Goal: Communication & Community: Answer question/provide support

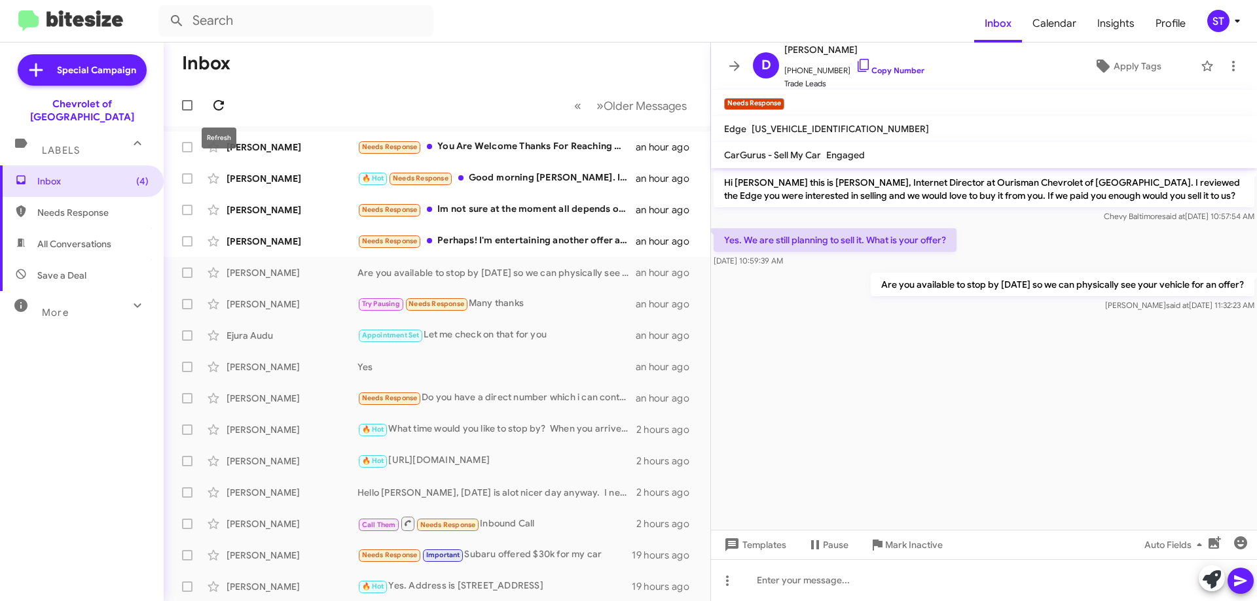
click at [215, 103] on icon at bounding box center [219, 106] width 16 height 16
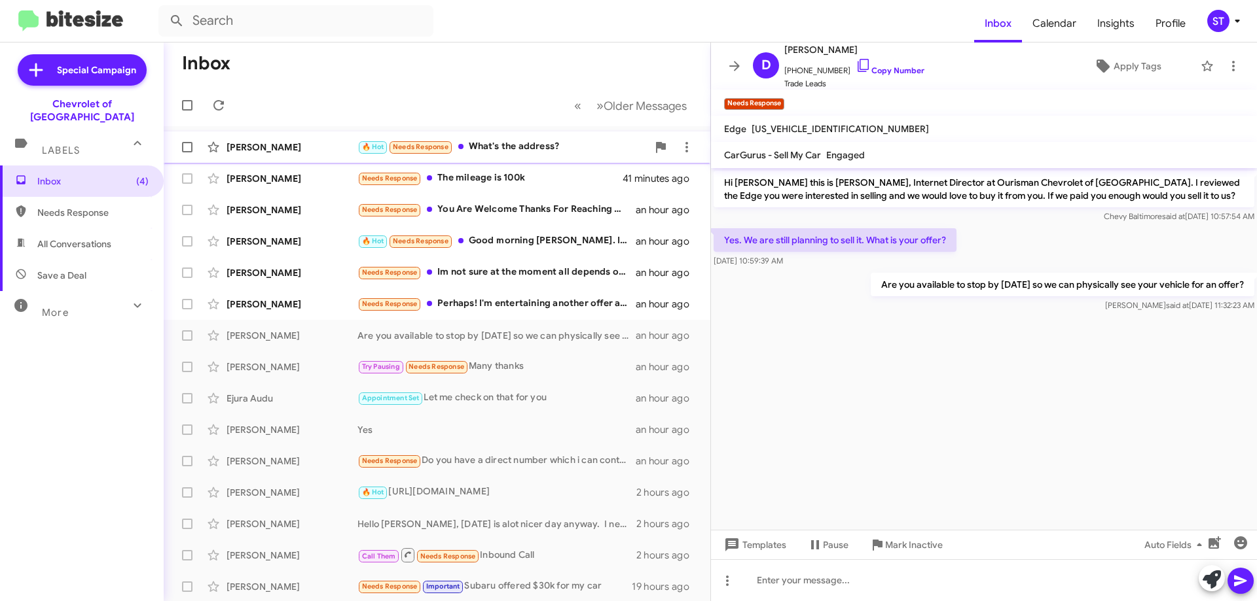
click at [526, 145] on div "🔥 Hot Needs Response What's the address?" at bounding box center [502, 146] width 290 height 15
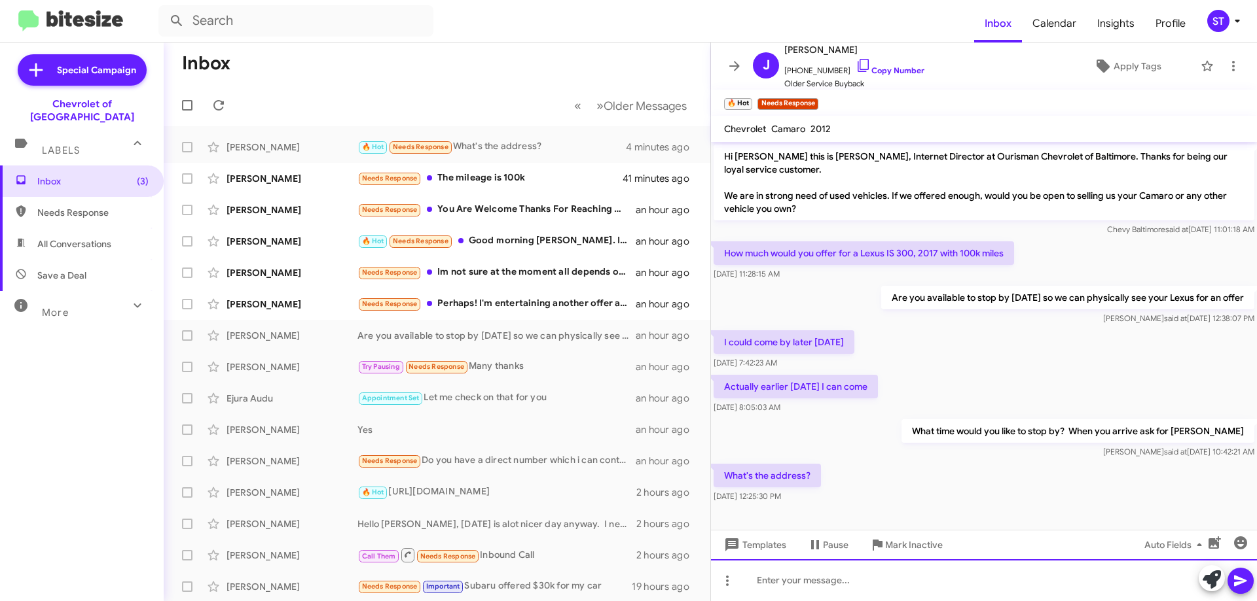
click at [832, 586] on div at bounding box center [984, 581] width 546 height 42
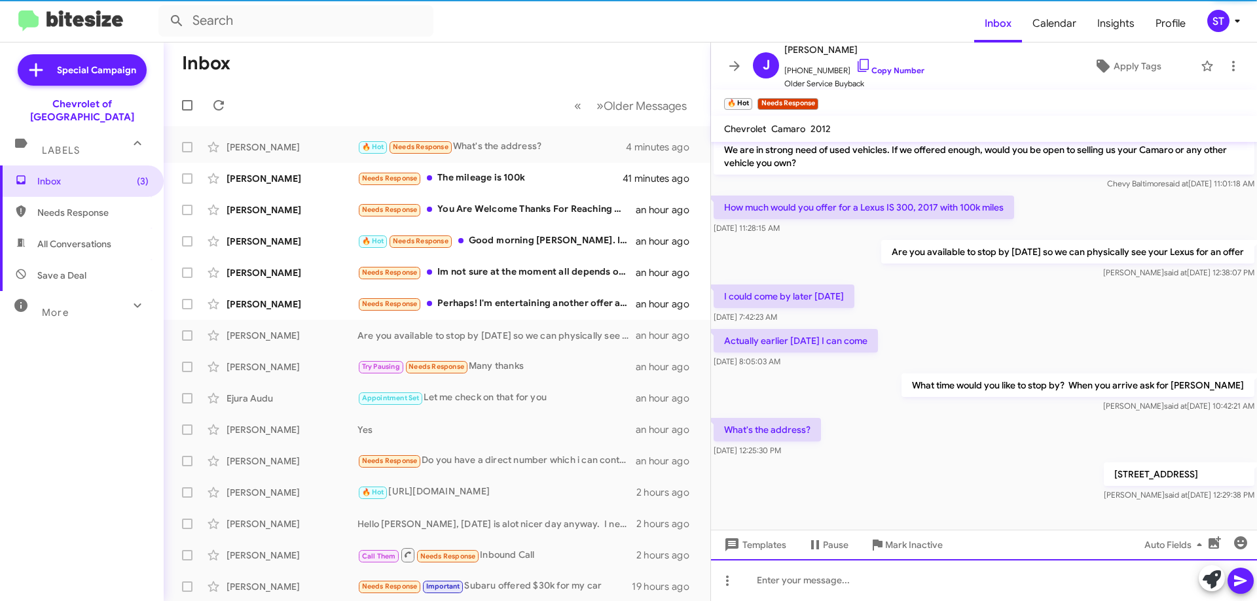
scroll to position [46, 0]
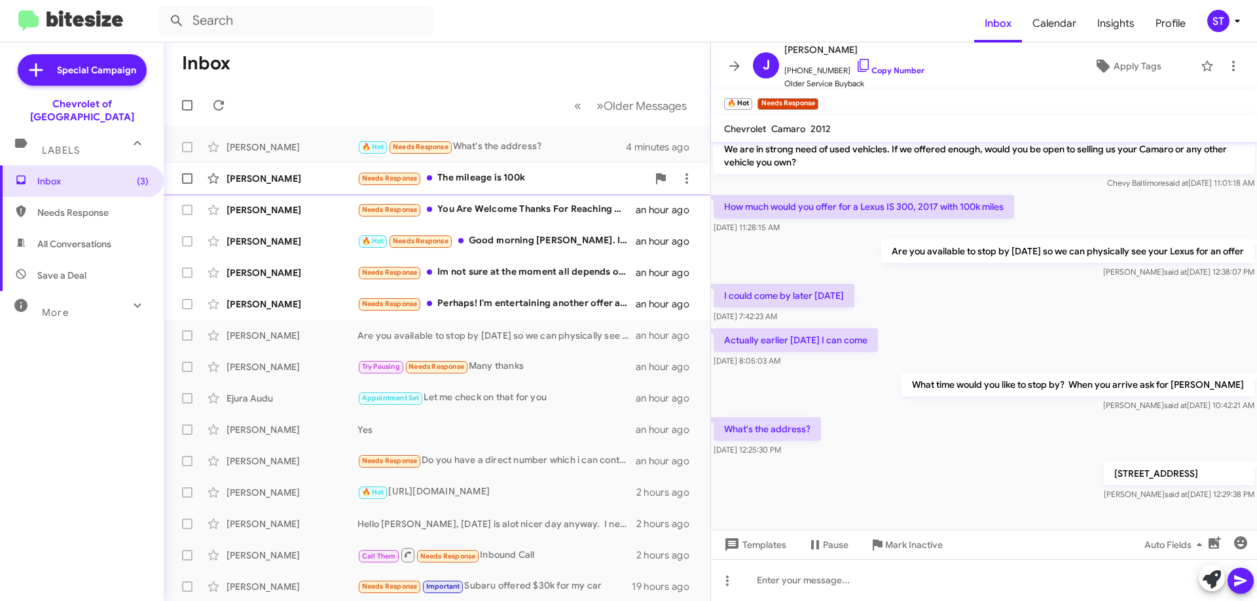
click at [476, 177] on div "Needs Response The mileage is 100k" at bounding box center [502, 178] width 290 height 15
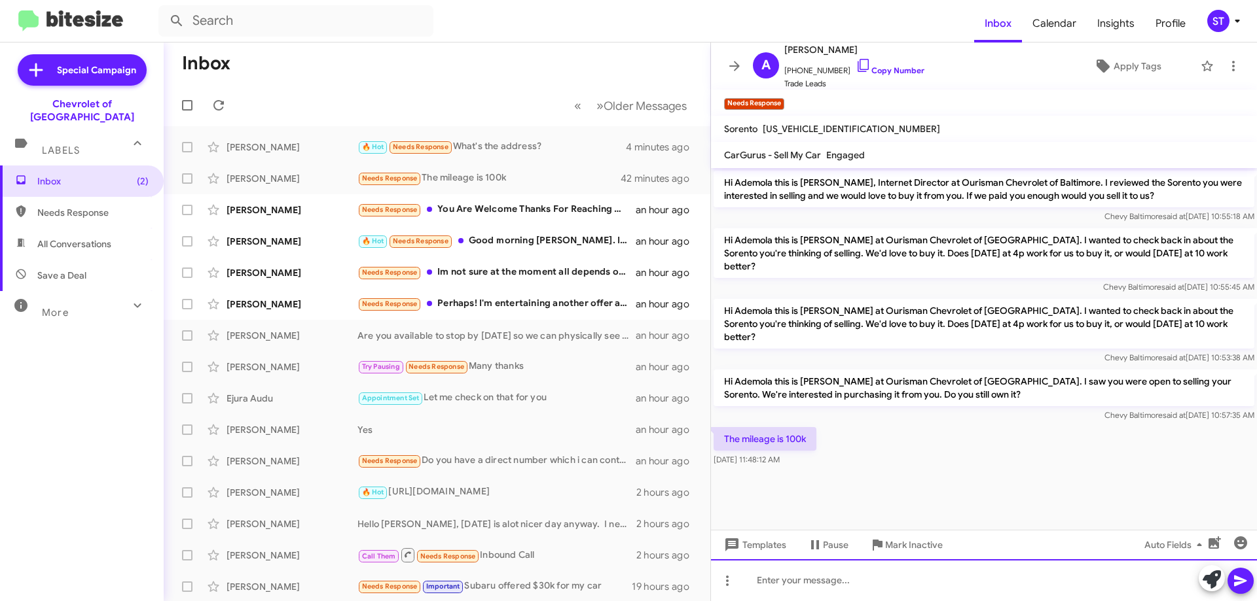
click at [806, 579] on div at bounding box center [984, 581] width 546 height 42
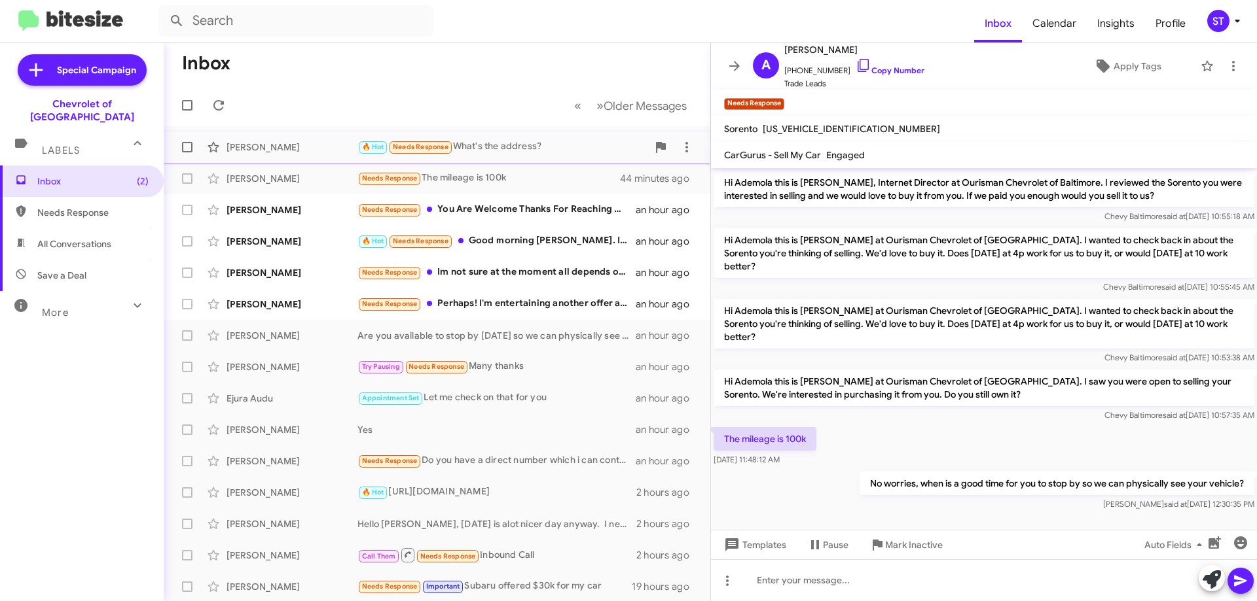
drag, startPoint x: 533, startPoint y: 138, endPoint x: 598, endPoint y: 160, distance: 68.3
click at [533, 138] on div "[PERSON_NAME] 🔥 Hot Needs Response What's the address? 7 minutes ago" at bounding box center [437, 147] width 526 height 26
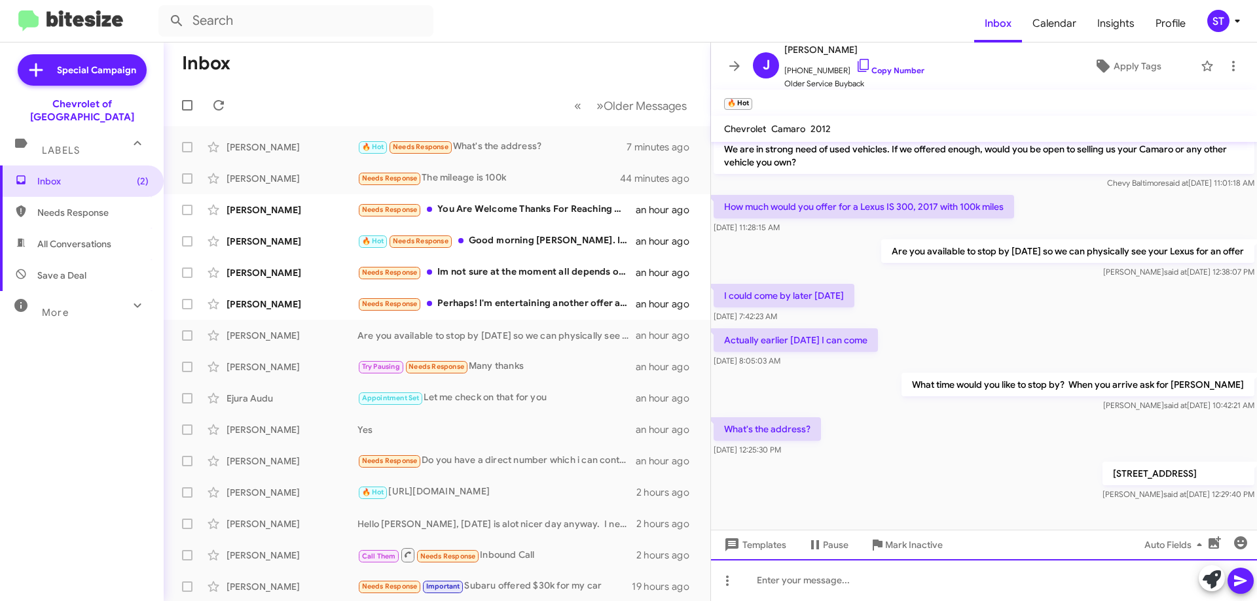
click at [836, 593] on div at bounding box center [984, 581] width 546 height 42
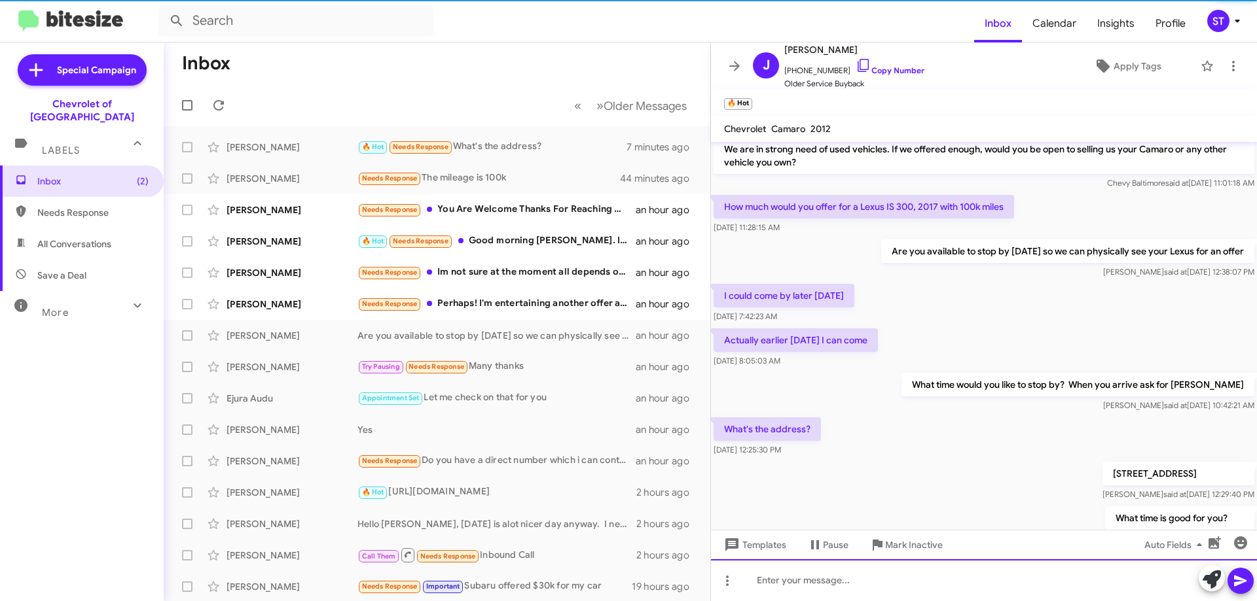
scroll to position [94, 0]
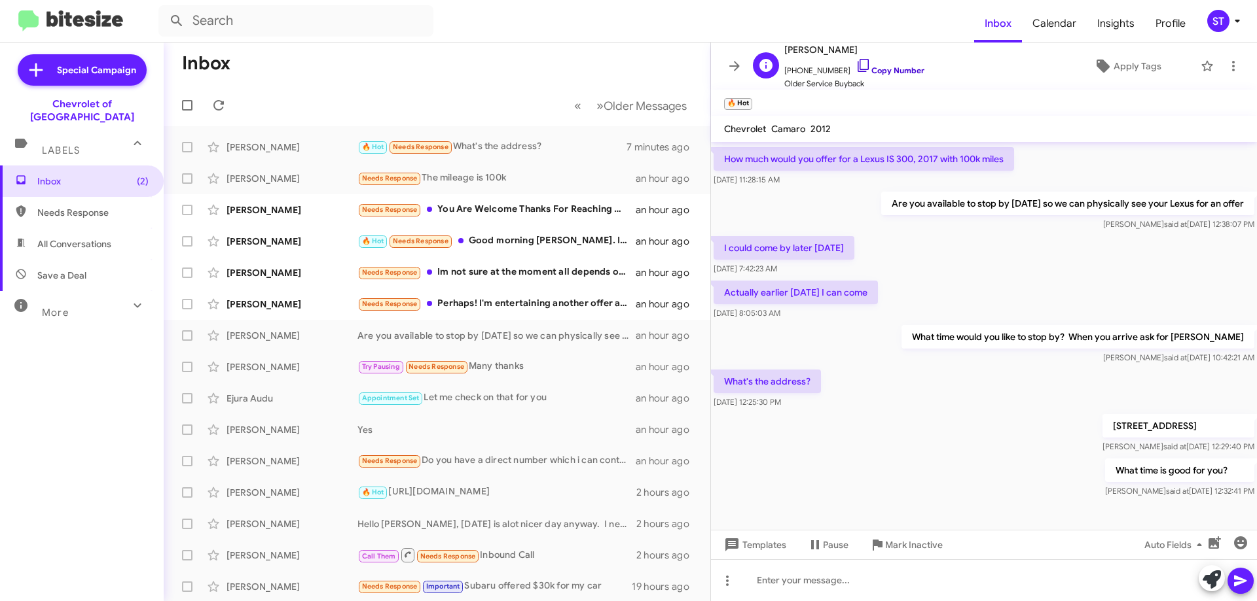
click at [855, 60] on icon at bounding box center [863, 66] width 16 height 16
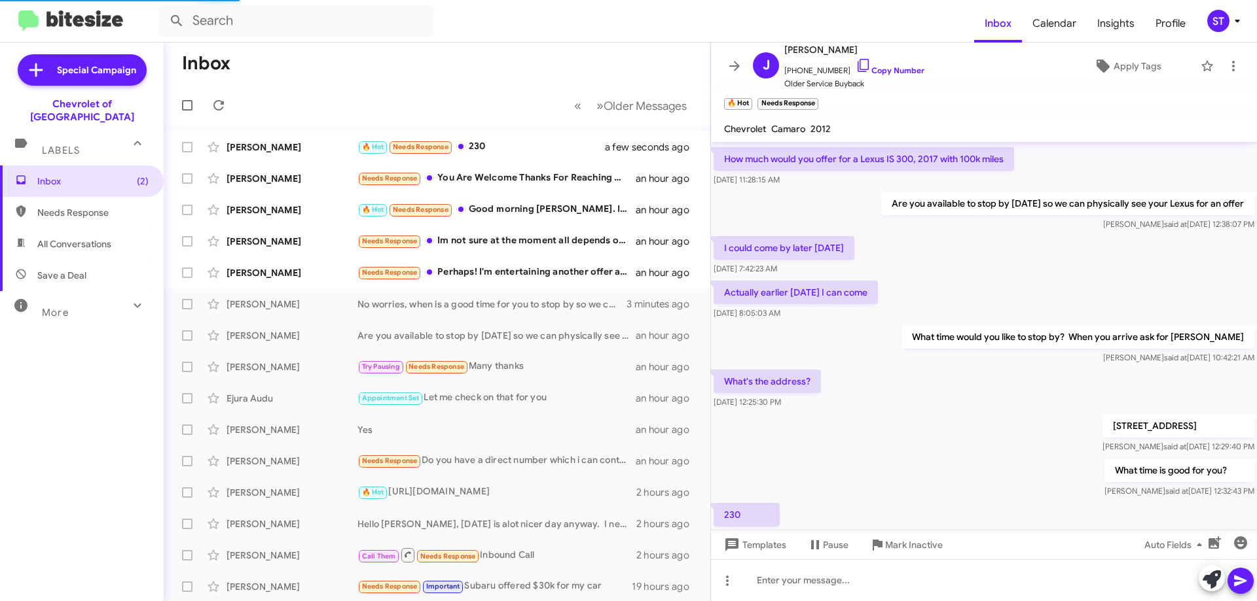
scroll to position [0, 0]
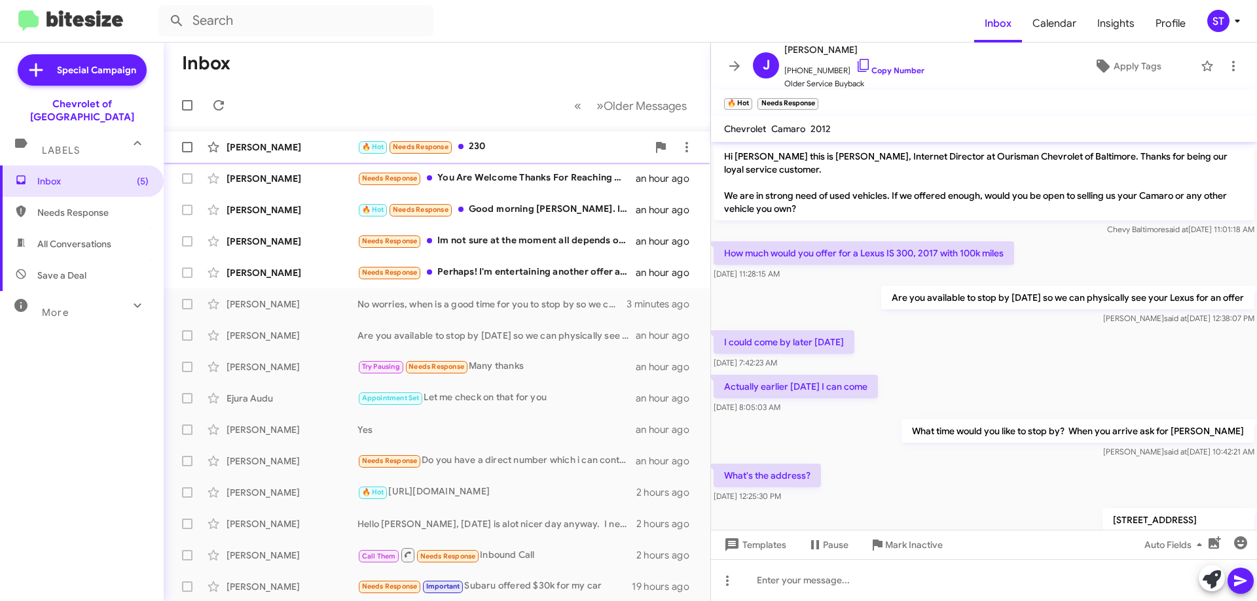
click at [518, 153] on div "🔥 Hot Needs Response 230" at bounding box center [502, 146] width 290 height 15
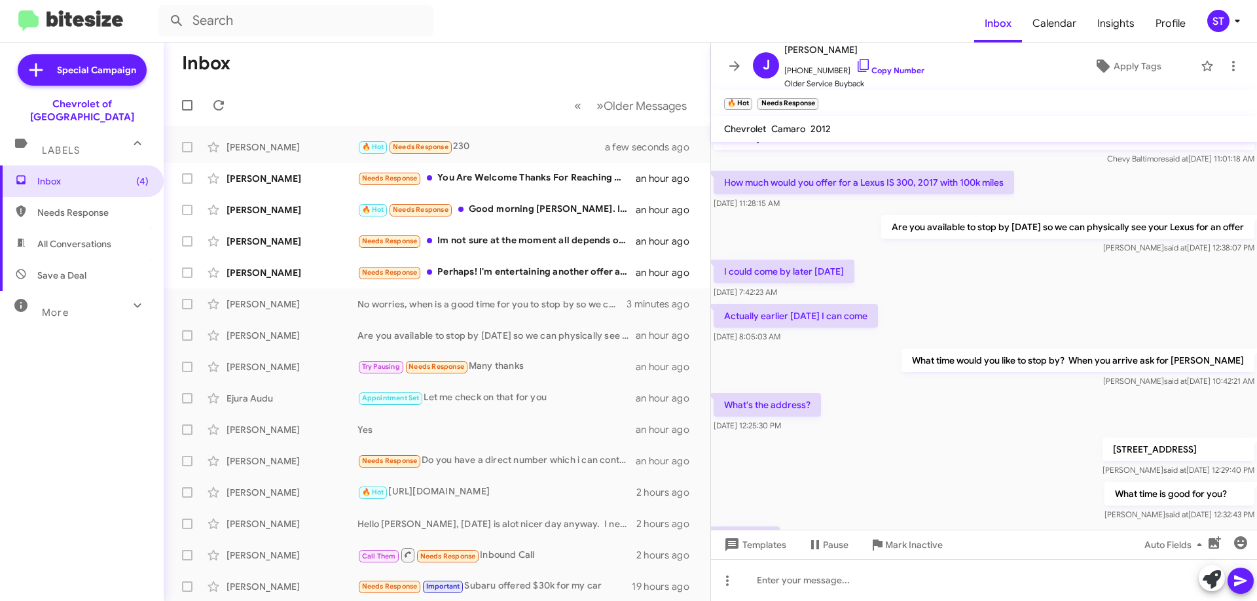
scroll to position [142, 0]
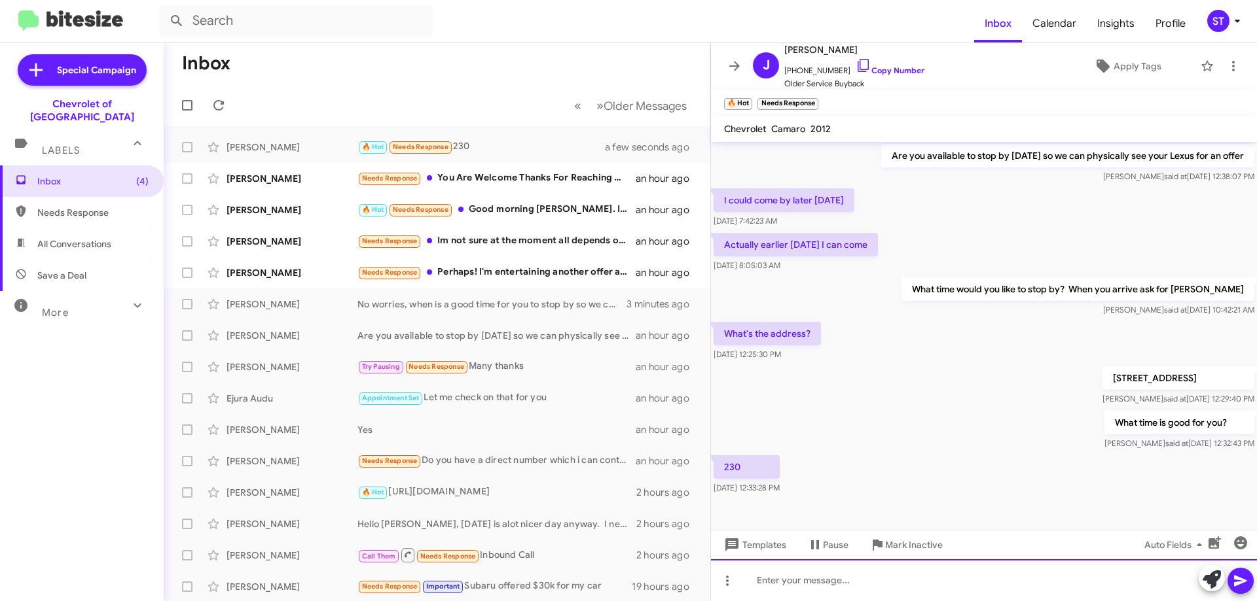
click at [801, 584] on div at bounding box center [984, 581] width 546 height 42
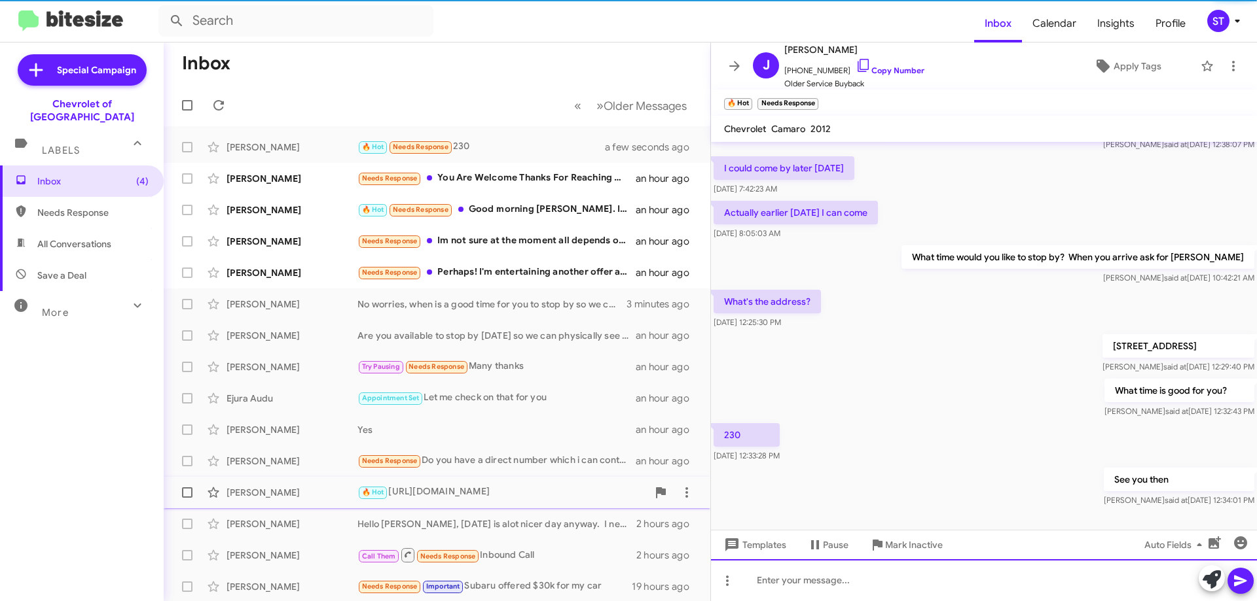
scroll to position [190, 0]
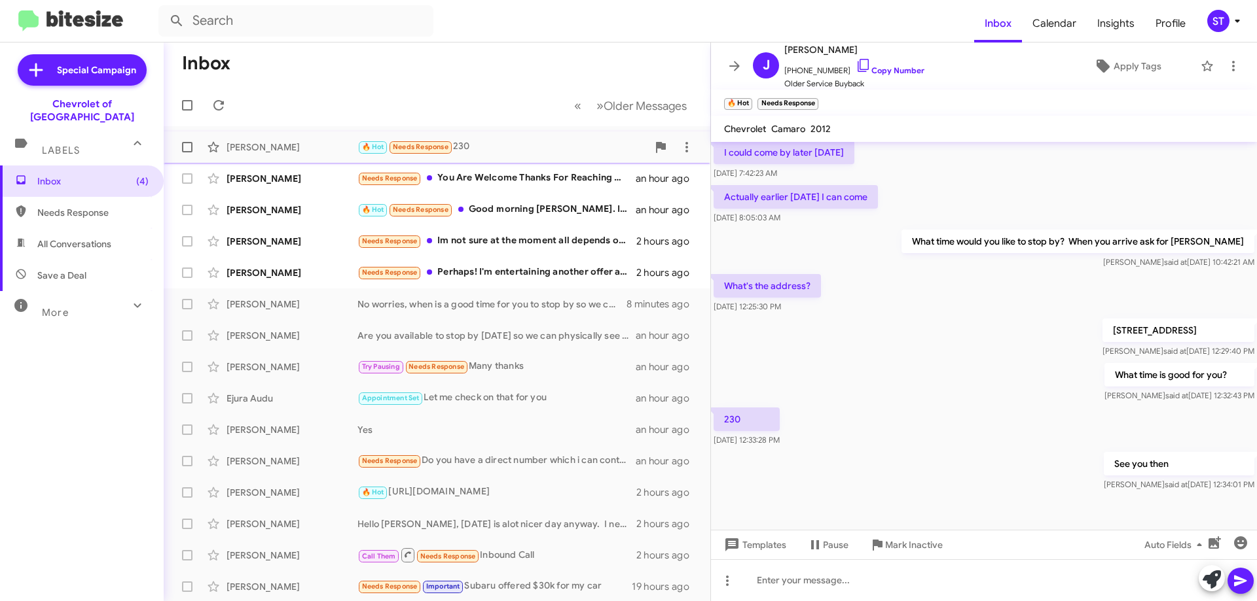
click at [507, 145] on div "🔥 Hot Needs Response 230" at bounding box center [502, 146] width 290 height 15
click at [855, 65] on icon at bounding box center [863, 66] width 16 height 16
click at [855, 61] on icon at bounding box center [863, 66] width 16 height 16
click at [531, 182] on div "Needs Response You Are Welcome Thanks For Reaching Out" at bounding box center [502, 178] width 290 height 15
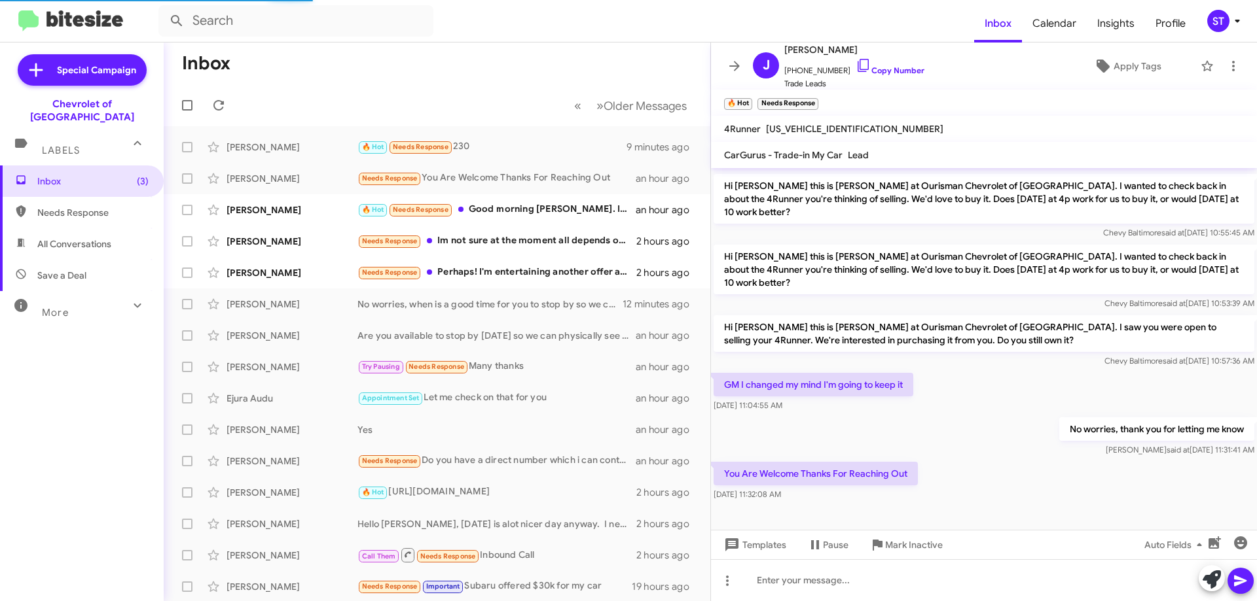
scroll to position [112, 0]
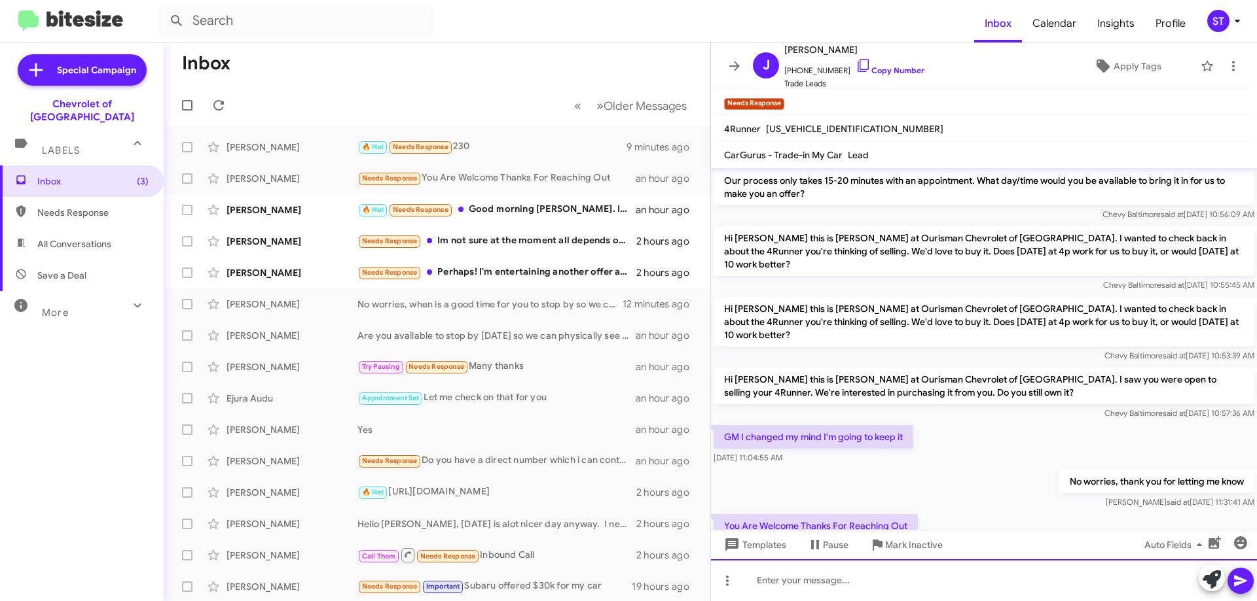
click at [799, 587] on div at bounding box center [984, 581] width 546 height 42
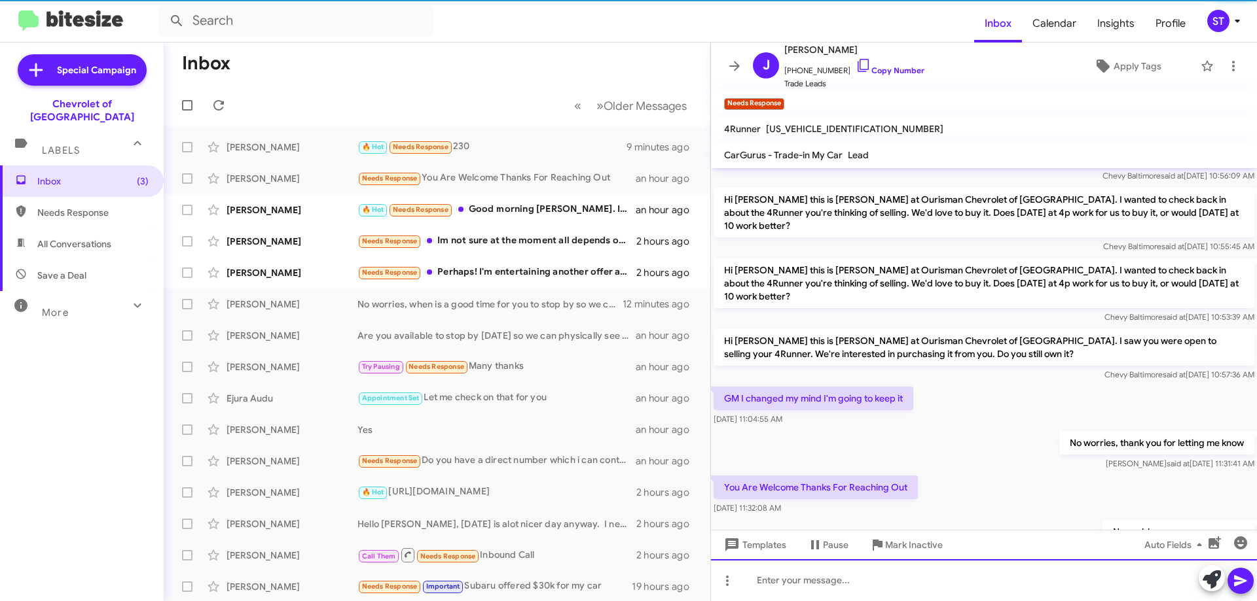
scroll to position [160, 0]
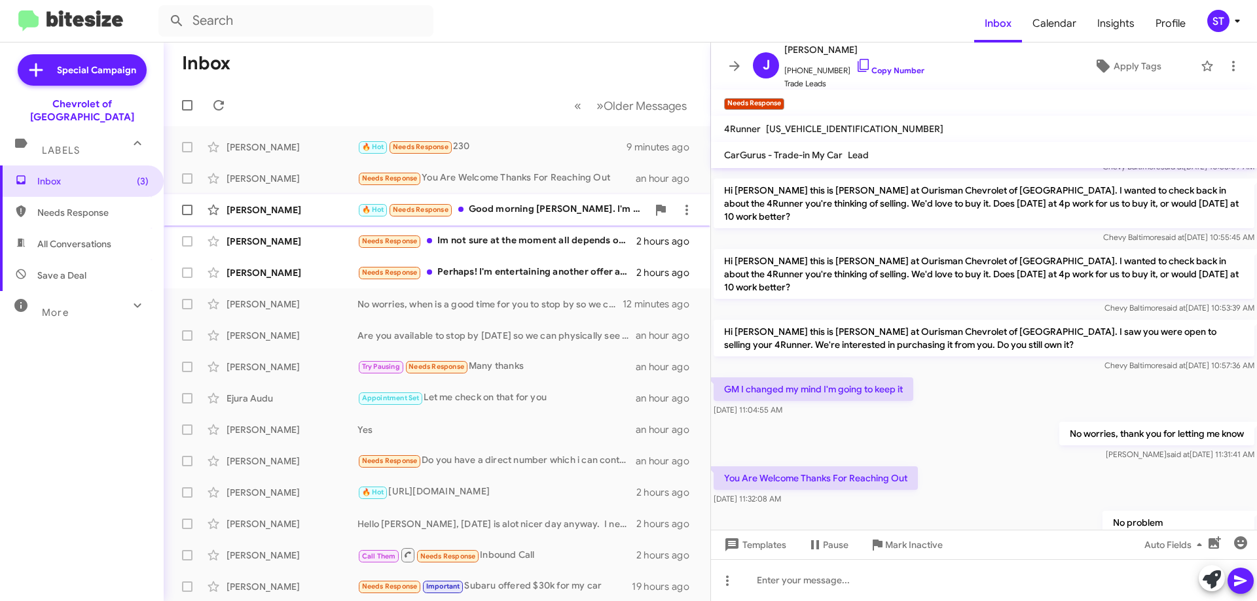
click at [550, 215] on div "🔥 Hot Needs Response Good morning [PERSON_NAME]. I'm sorry I didn't respond [DA…" at bounding box center [502, 209] width 290 height 15
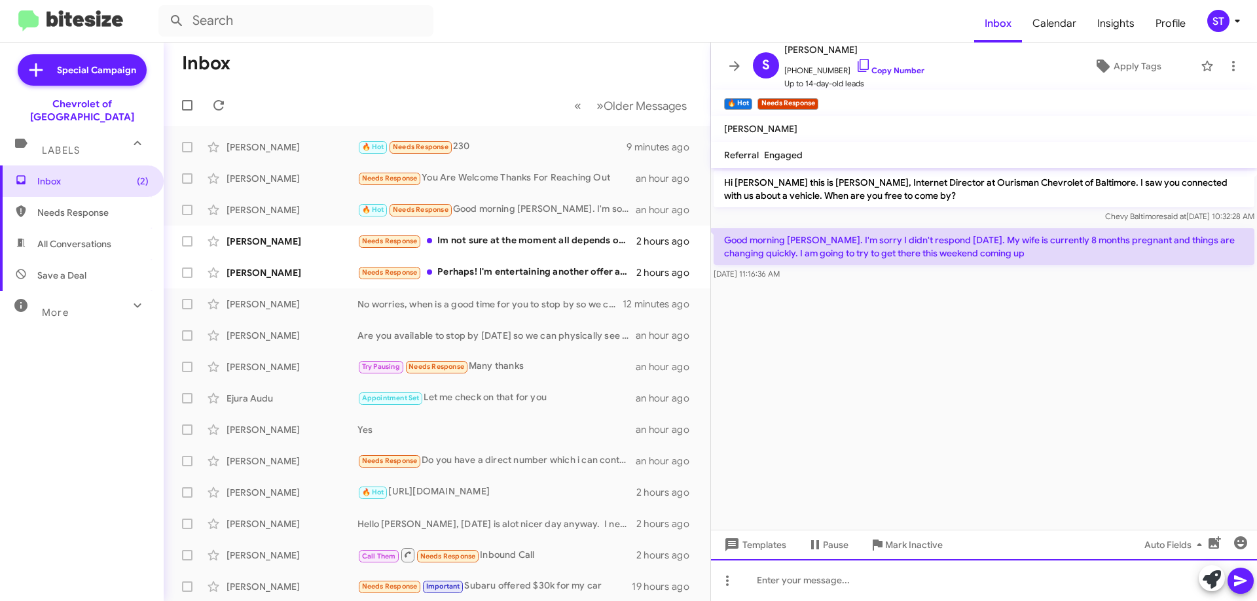
click at [836, 598] on div at bounding box center [984, 581] width 546 height 42
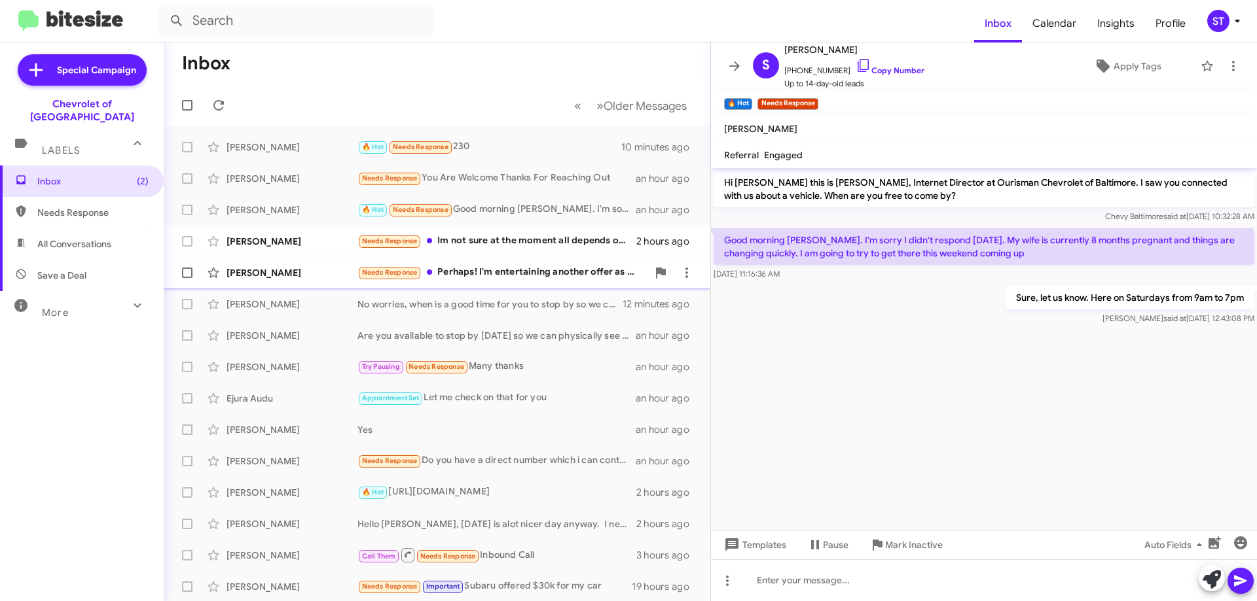
click at [519, 283] on div "[PERSON_NAME] Needs Response Perhaps! I'm entertaining another offer as well. M…" at bounding box center [437, 273] width 526 height 26
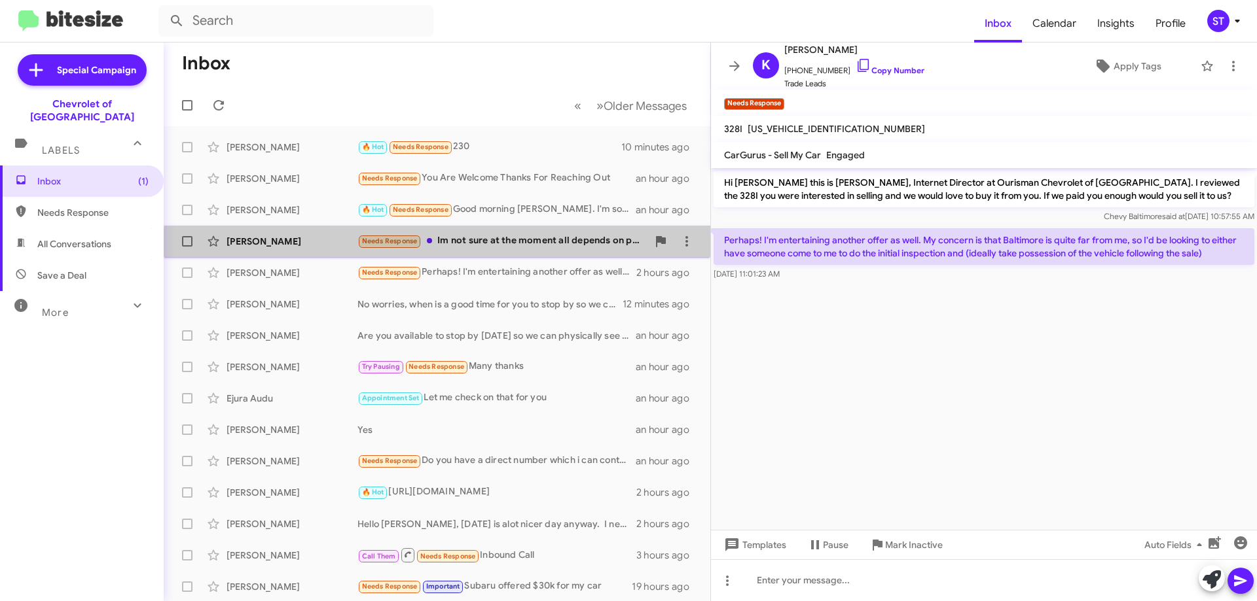
click at [525, 250] on div "[PERSON_NAME] Needs Response Im not sure at the moment all depends on price 2 h…" at bounding box center [437, 241] width 526 height 26
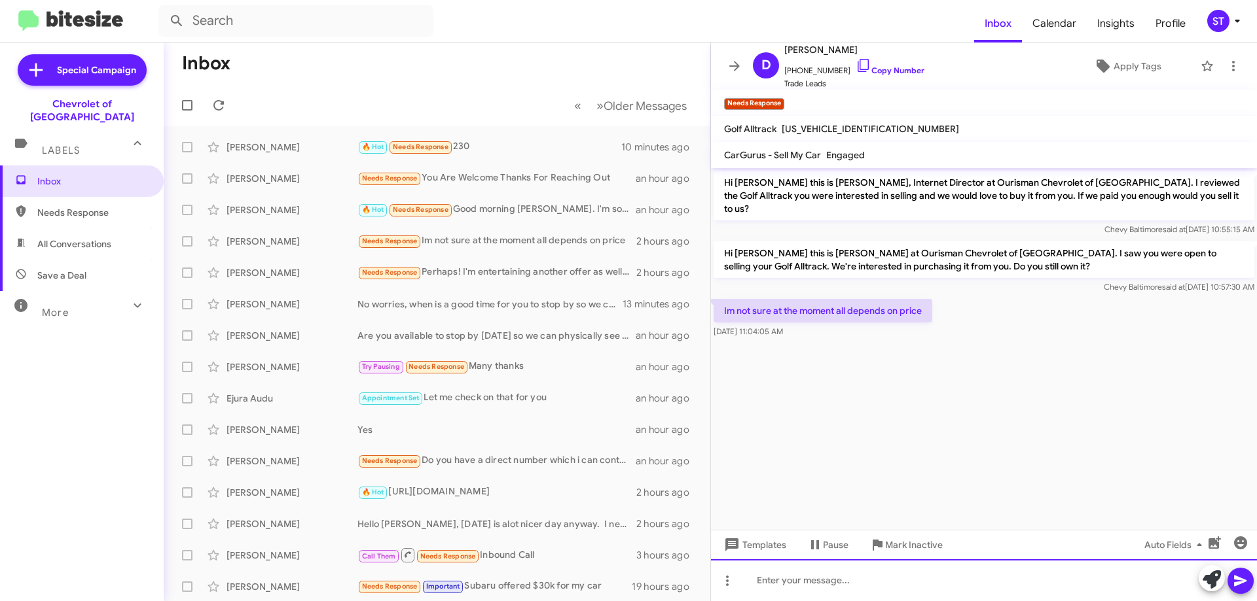
click at [798, 582] on div at bounding box center [984, 581] width 546 height 42
click at [870, 591] on div "Are you available" at bounding box center [984, 581] width 546 height 42
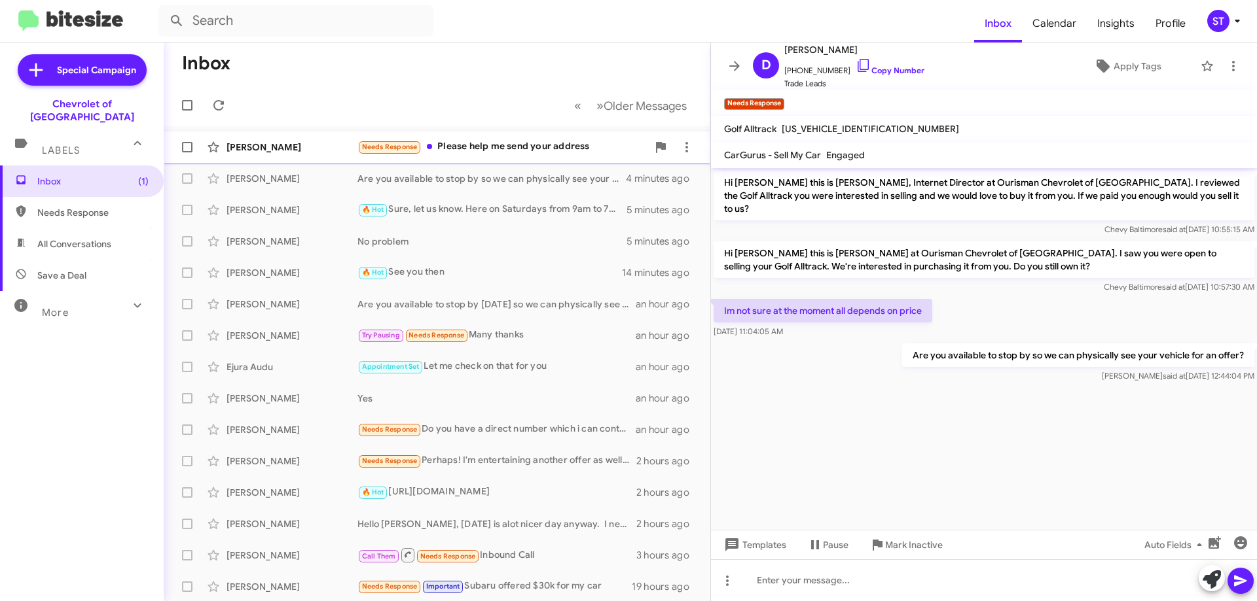
click at [463, 154] on div "Needs Response Please help me send your address" at bounding box center [502, 146] width 290 height 15
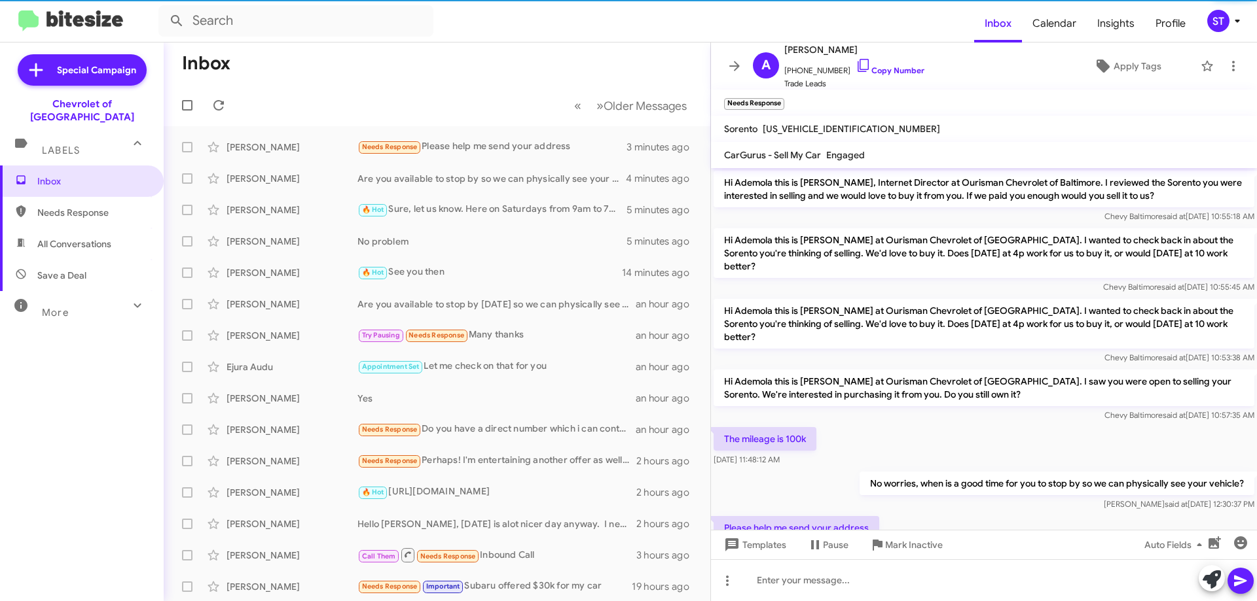
scroll to position [25, 0]
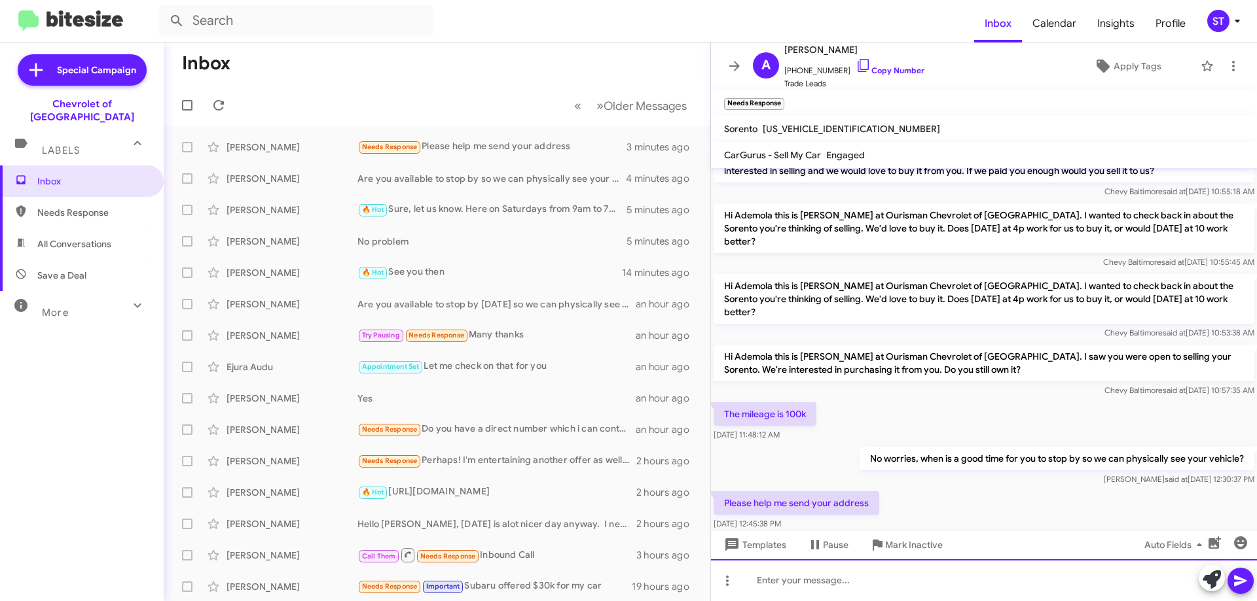
click at [901, 595] on div at bounding box center [984, 581] width 546 height 42
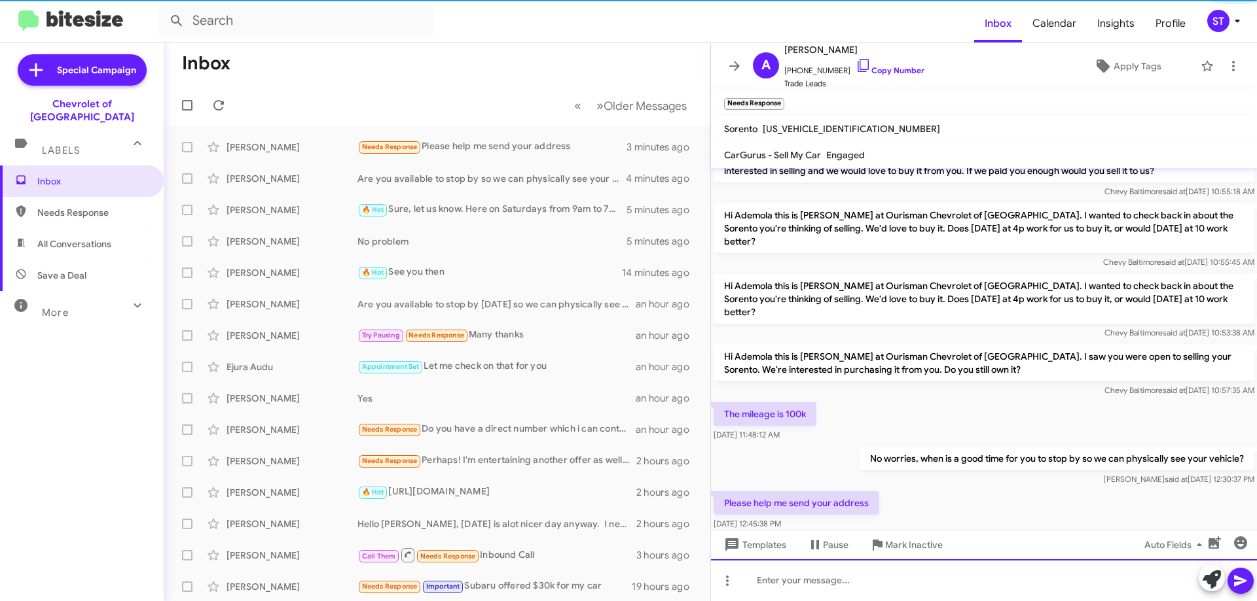
scroll to position [73, 0]
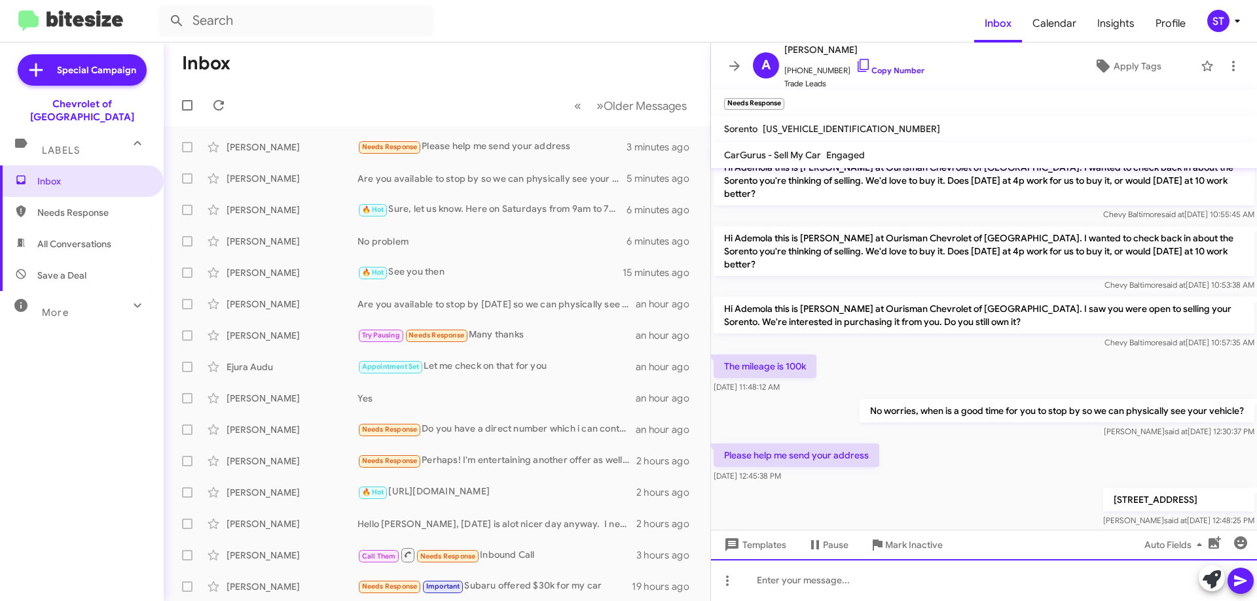
click at [812, 592] on div at bounding box center [984, 581] width 546 height 42
click at [804, 586] on div at bounding box center [984, 581] width 546 height 42
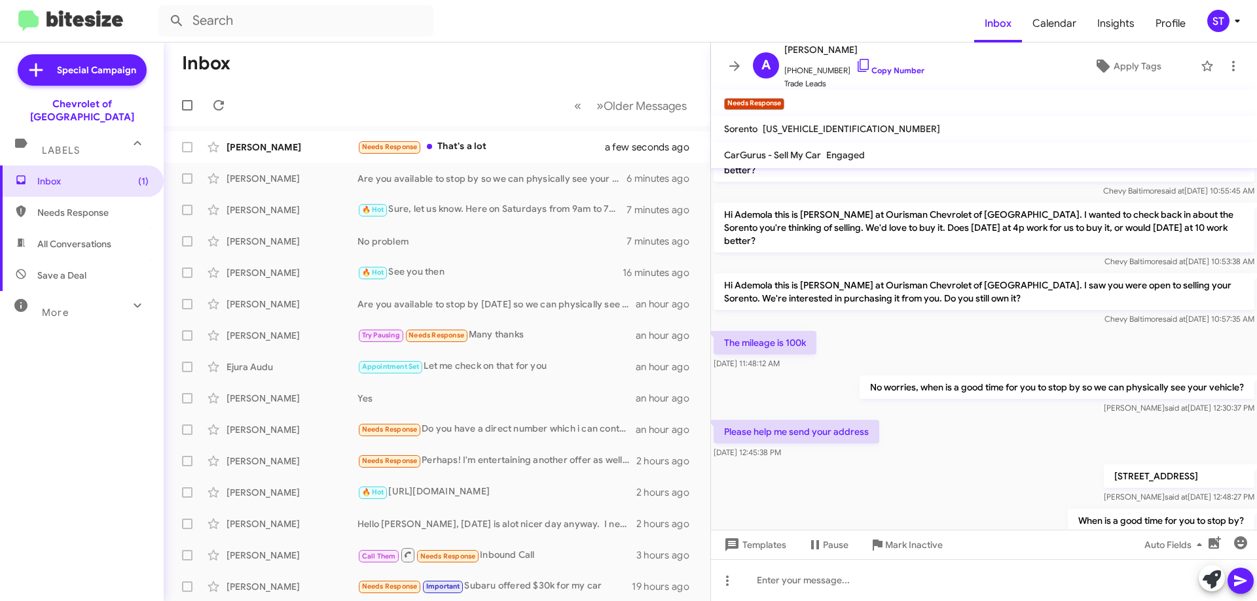
scroll to position [264, 0]
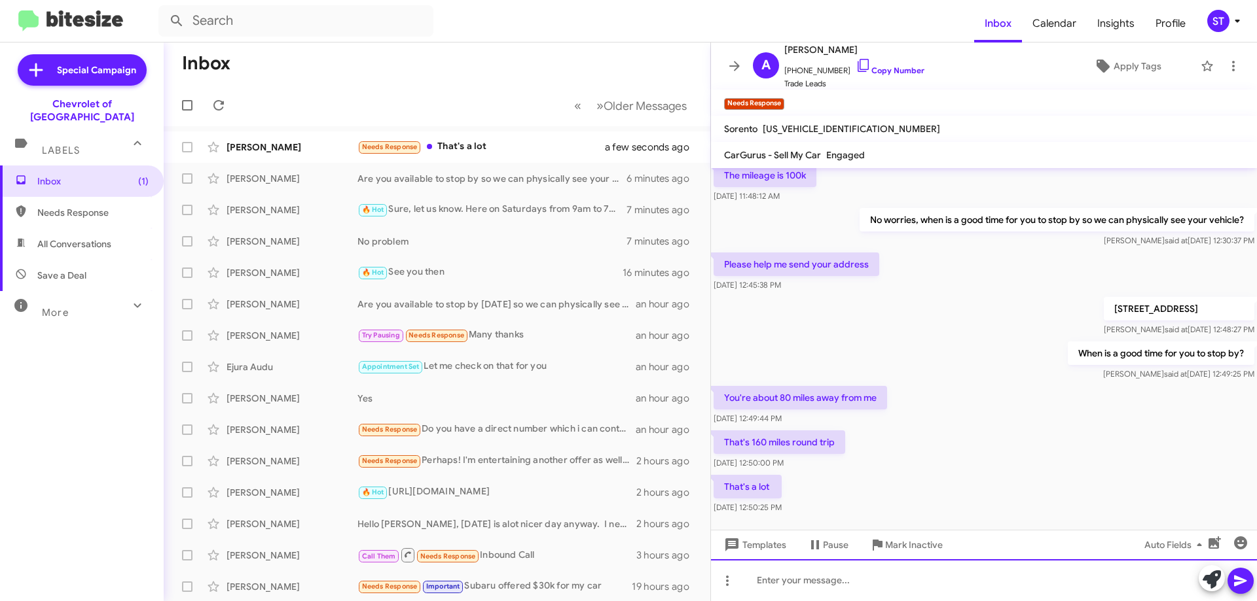
click at [806, 588] on div at bounding box center [984, 581] width 546 height 42
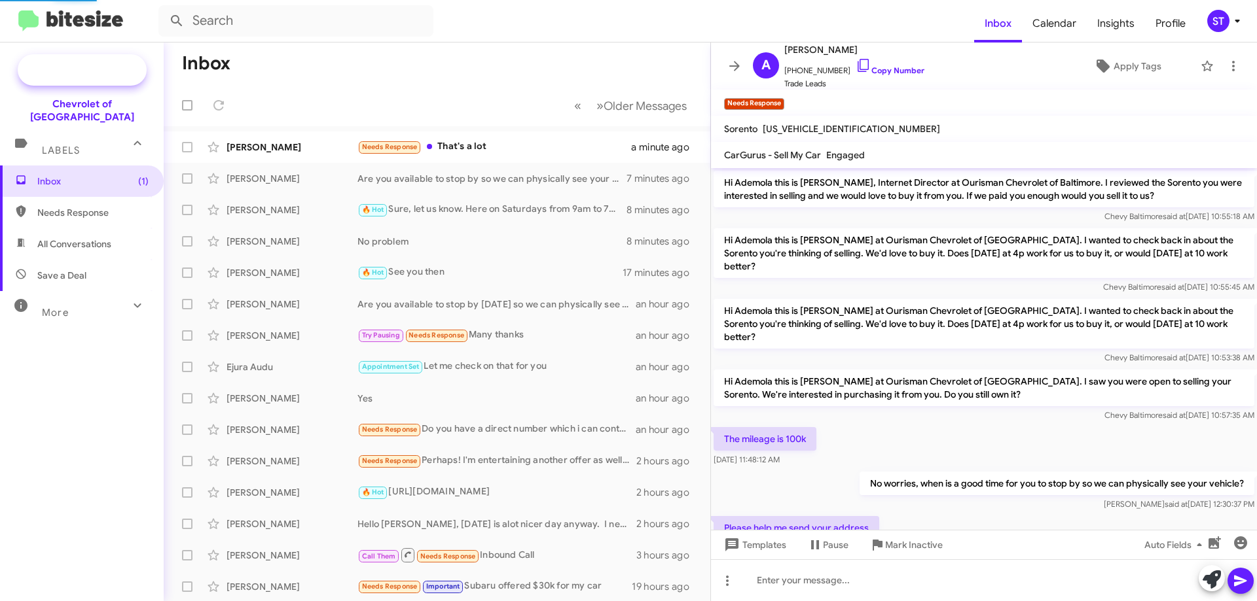
scroll to position [359, 0]
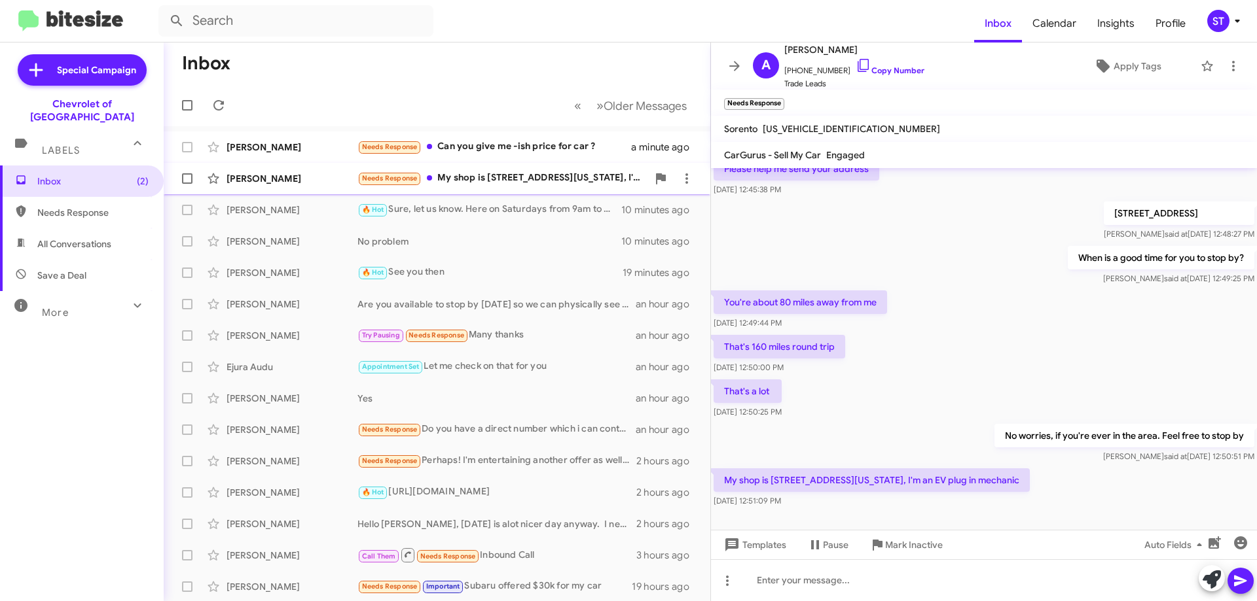
click at [507, 171] on div "Needs Response My shop is [STREET_ADDRESS][US_STATE], I'm an EV plug in mechanic" at bounding box center [502, 178] width 290 height 15
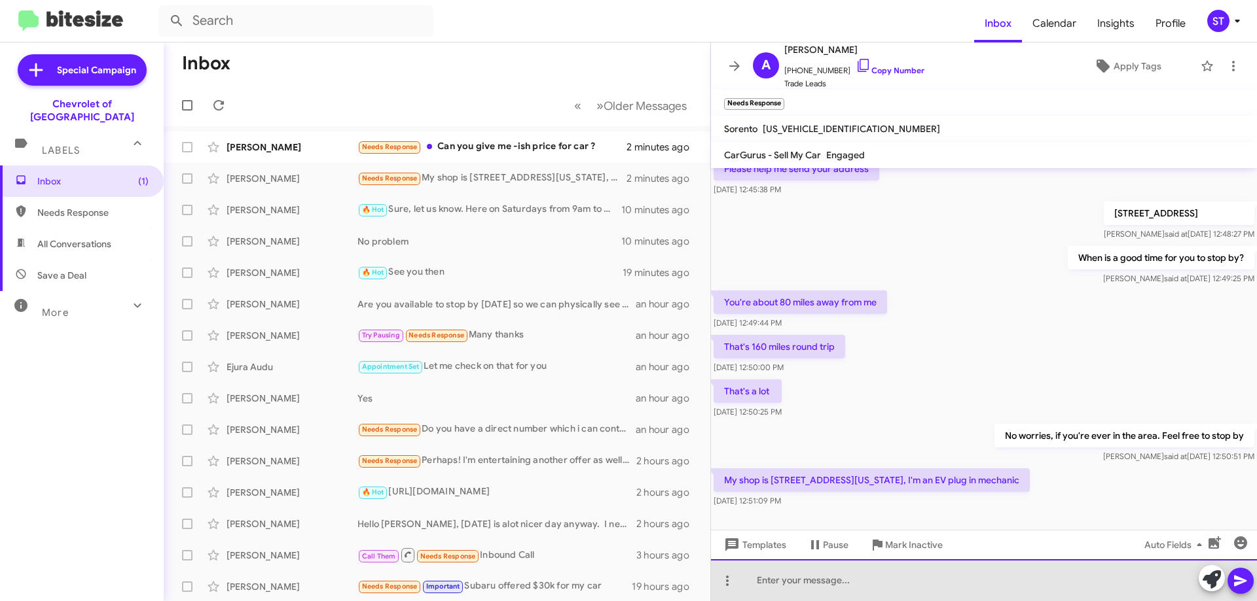
click at [823, 592] on div at bounding box center [984, 581] width 546 height 42
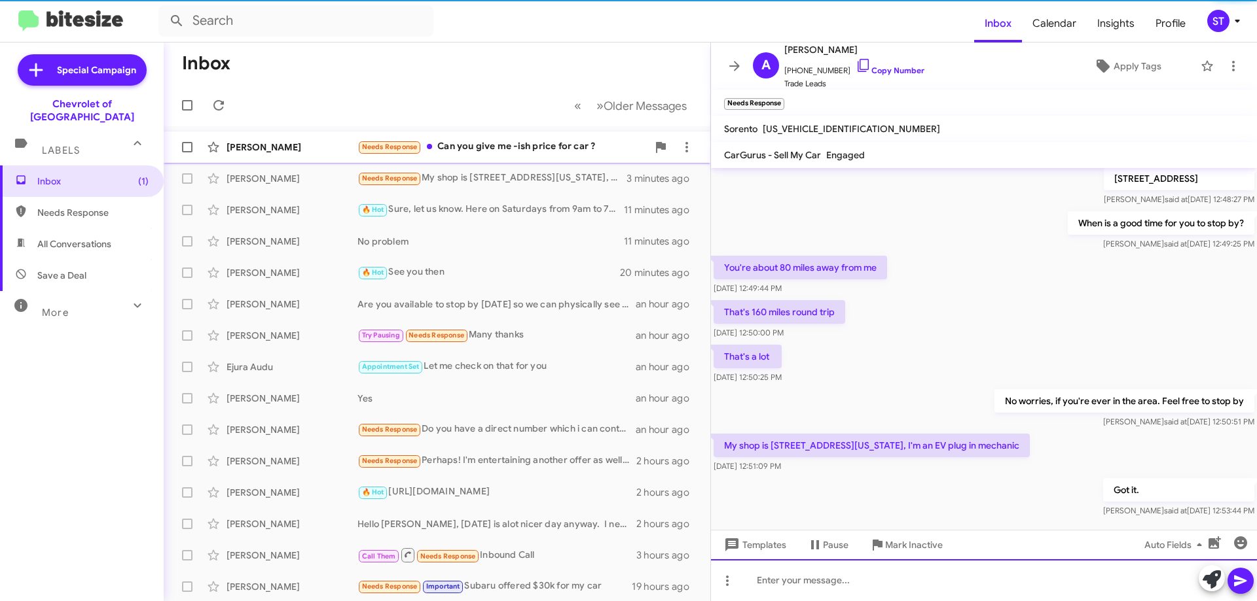
scroll to position [407, 0]
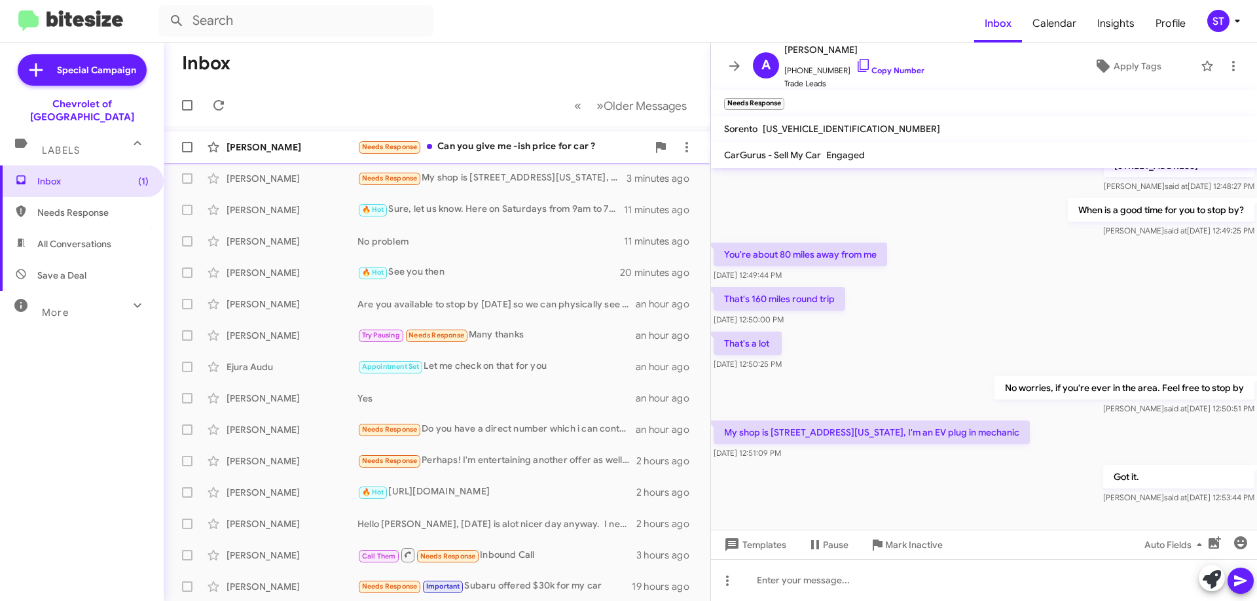
click at [510, 151] on div "Needs Response Can you give me -ish price for car ?" at bounding box center [502, 146] width 290 height 15
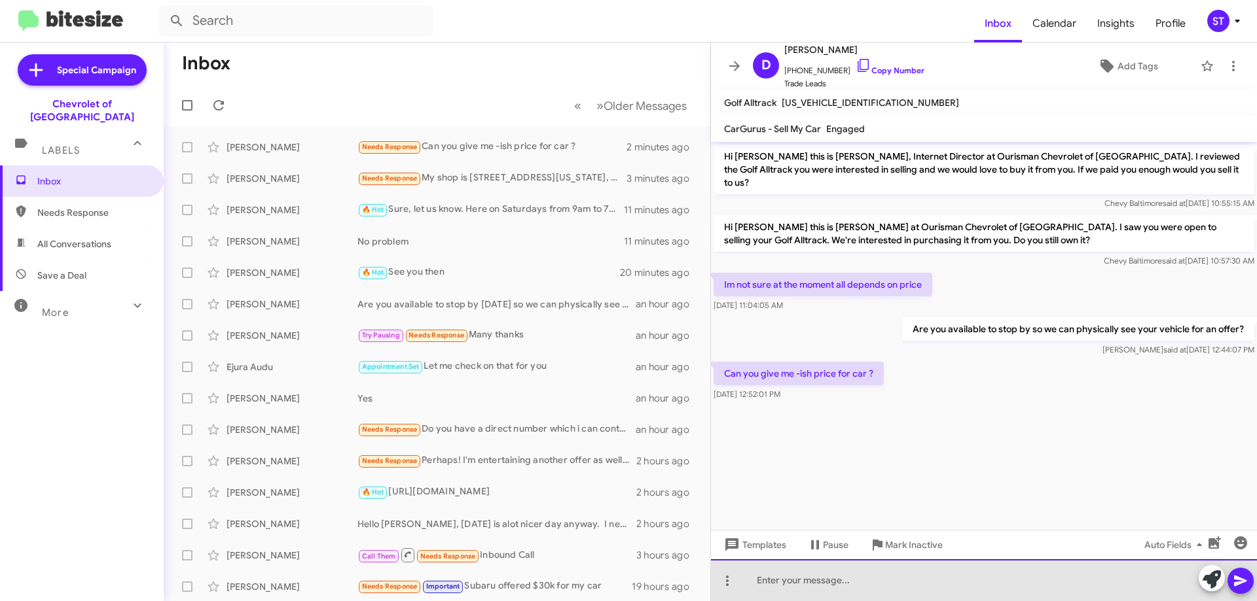
click at [807, 586] on div at bounding box center [984, 581] width 546 height 42
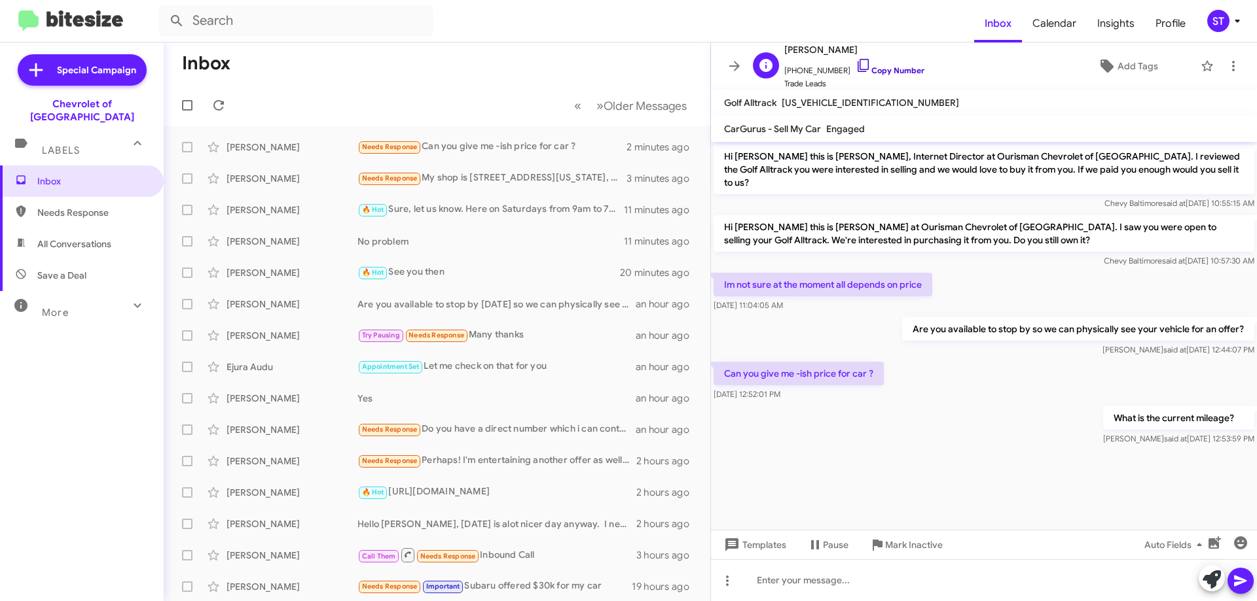
click at [855, 68] on icon at bounding box center [863, 66] width 16 height 16
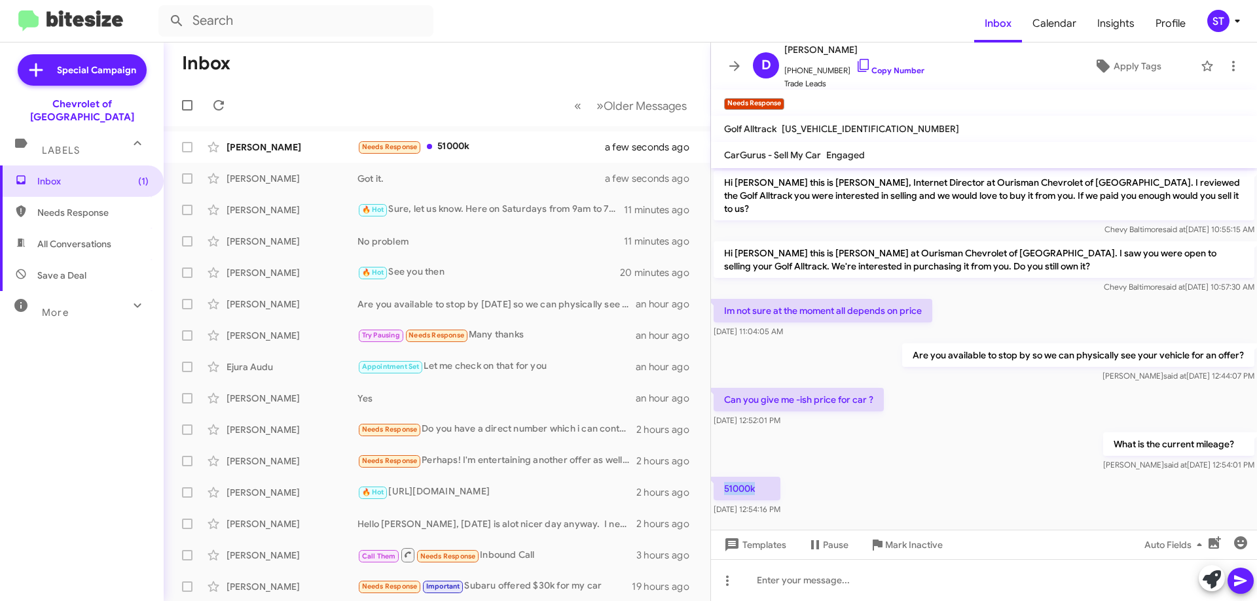
drag, startPoint x: 764, startPoint y: 474, endPoint x: 724, endPoint y: 474, distance: 40.6
click at [724, 477] on p "51000k" at bounding box center [746, 489] width 67 height 24
copy p "51000k"
